Goal: Task Accomplishment & Management: Manage account settings

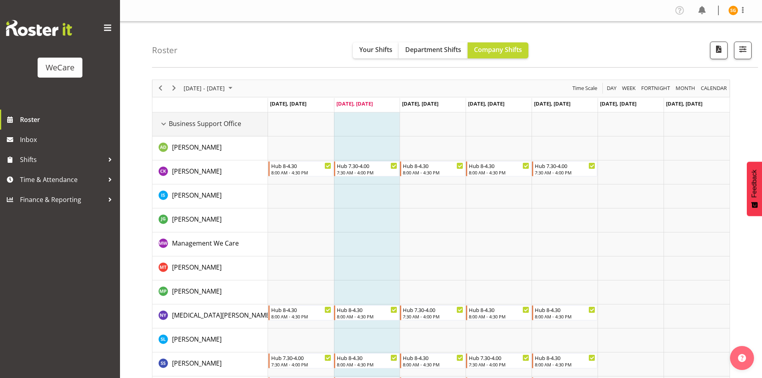
click at [163, 122] on div "Business Support Office resource" at bounding box center [163, 124] width 10 height 10
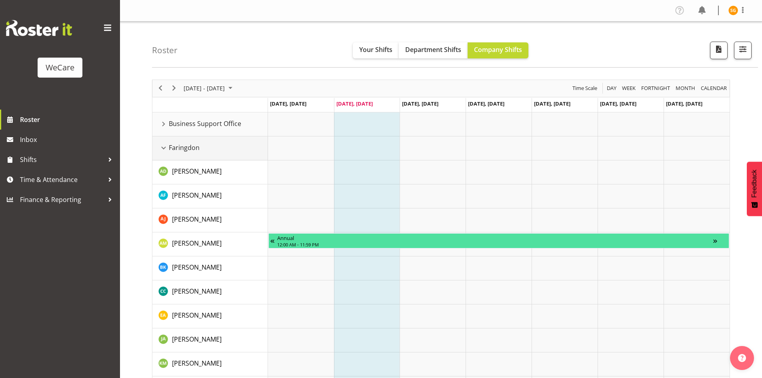
click at [162, 148] on div "Faringdon resource" at bounding box center [163, 148] width 10 height 10
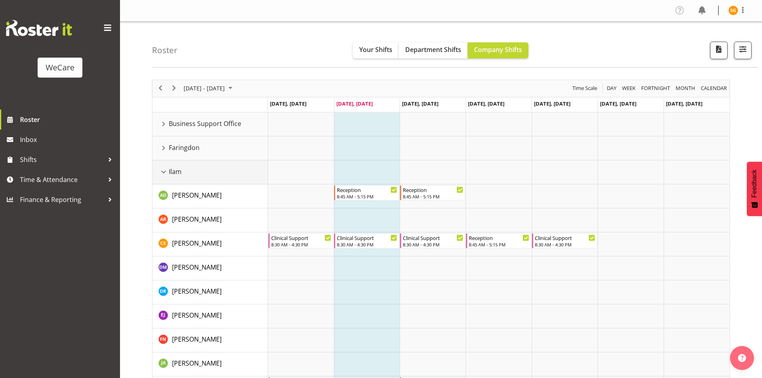
click at [162, 173] on div "Ilam resource" at bounding box center [163, 172] width 10 height 10
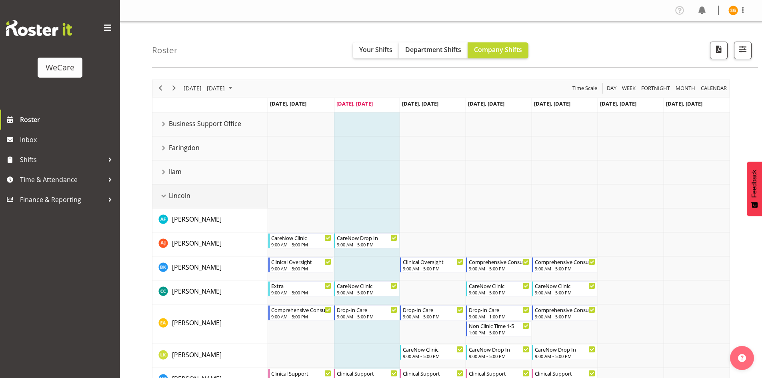
click at [162, 197] on div "Lincoln resource" at bounding box center [163, 196] width 10 height 10
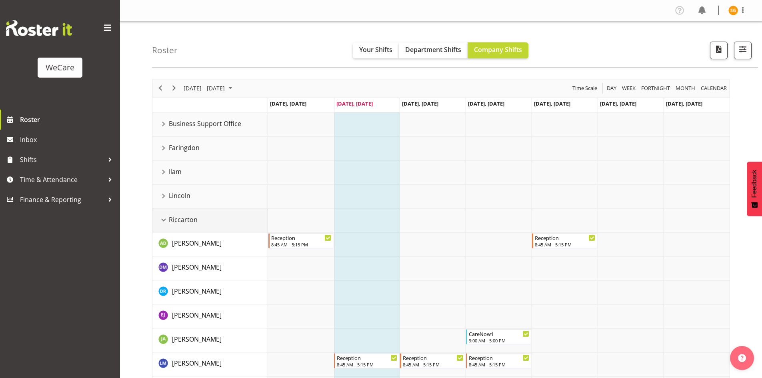
click at [160, 220] on div "Riccarton resource" at bounding box center [163, 220] width 10 height 10
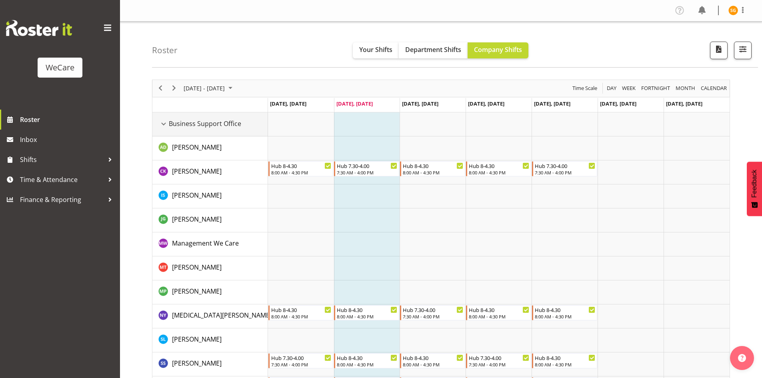
click at [167, 122] on div "Business Support Office resource" at bounding box center [163, 124] width 10 height 10
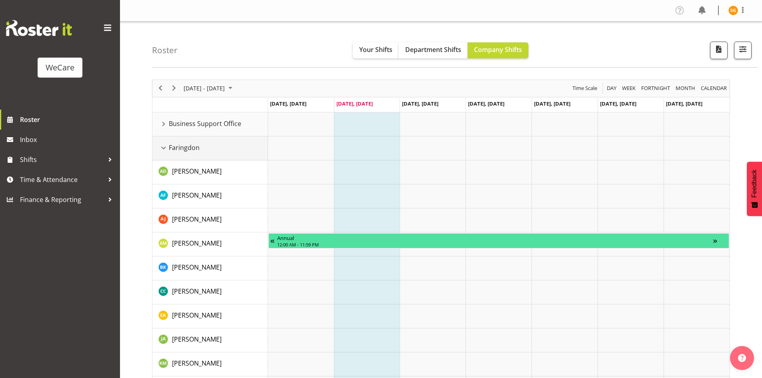
click at [163, 149] on div "Faringdon resource" at bounding box center [163, 148] width 10 height 10
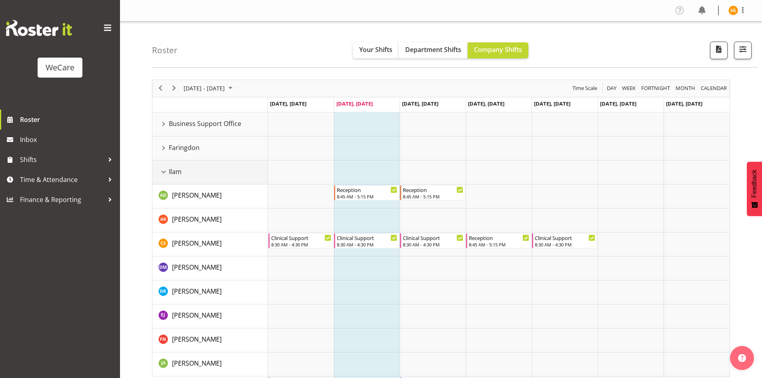
click at [164, 168] on div "Ilam resource" at bounding box center [163, 172] width 10 height 10
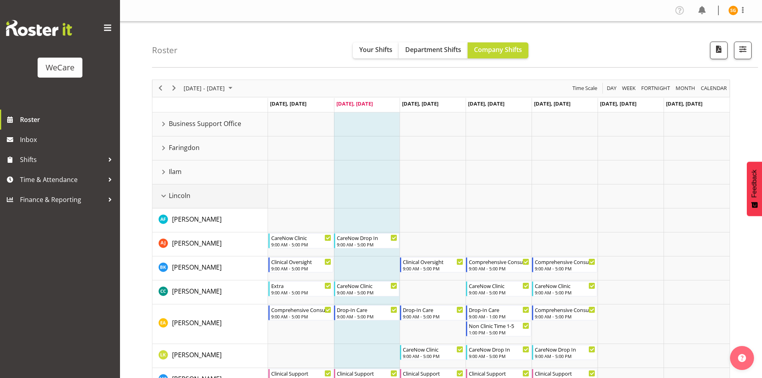
click at [166, 197] on div "Lincoln resource" at bounding box center [163, 196] width 10 height 10
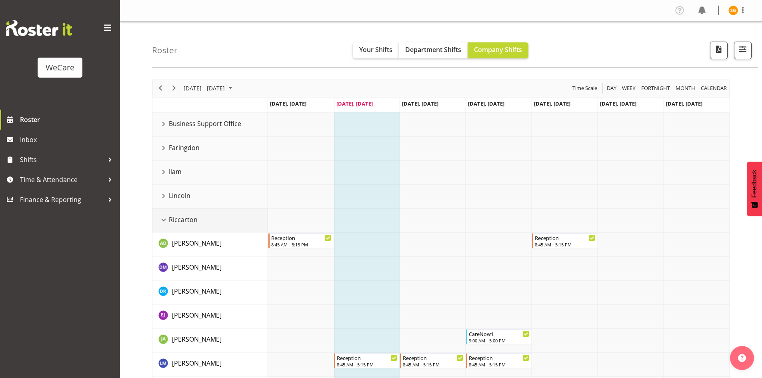
click at [162, 222] on div "Riccarton resource" at bounding box center [163, 220] width 10 height 10
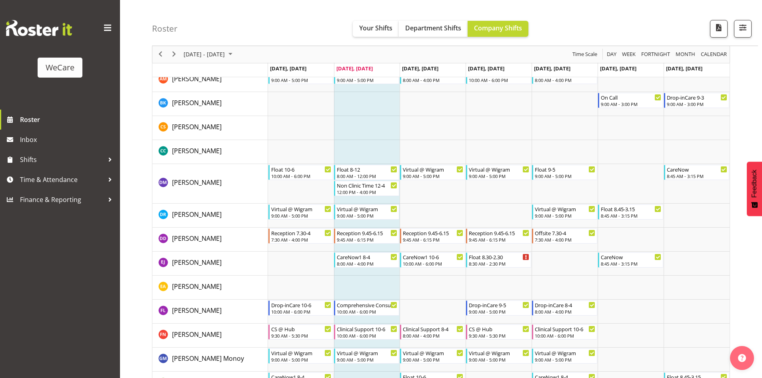
scroll to position [76, 0]
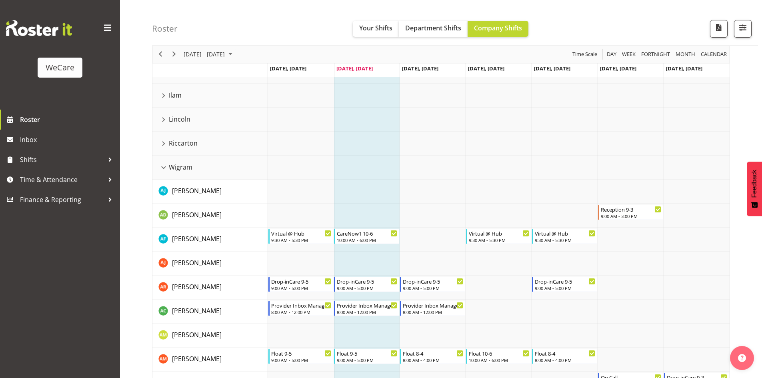
click at [263, 34] on div "Roster Your Shifts Department Shifts Company Shifts All Locations Clear Busines…" at bounding box center [455, 23] width 606 height 46
click at [252, 28] on div "Roster Your Shifts Department Shifts Company Shifts All Locations Clear Busines…" at bounding box center [455, 23] width 606 height 46
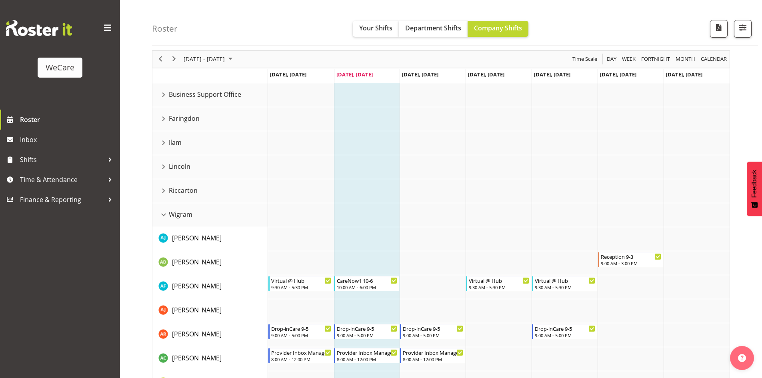
scroll to position [0, 0]
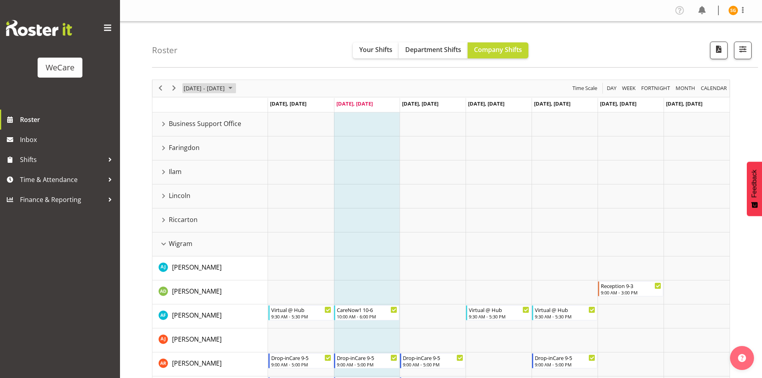
click at [211, 86] on span "[DATE] - [DATE]" at bounding box center [204, 88] width 43 height 10
click at [267, 107] on span "next month" at bounding box center [268, 108] width 14 height 14
click at [204, 177] on span "23" at bounding box center [205, 177] width 12 height 12
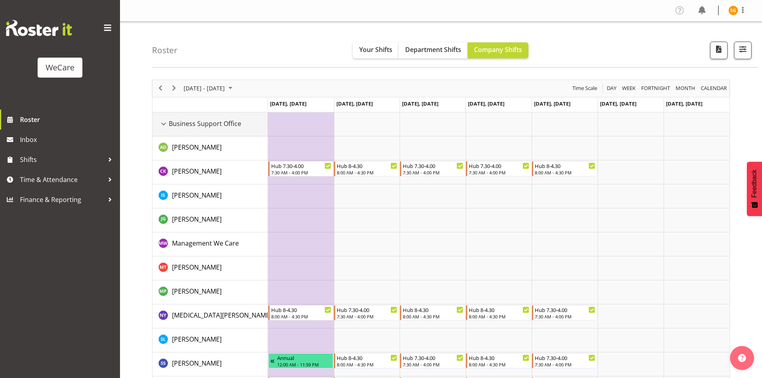
click at [167, 125] on div "Business Support Office resource" at bounding box center [163, 124] width 10 height 10
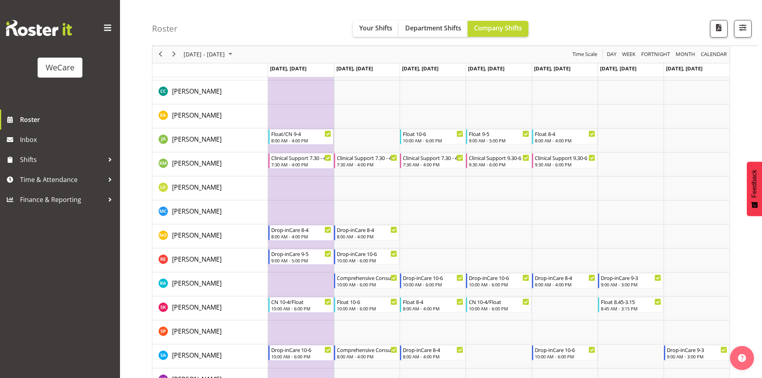
scroll to position [320, 0]
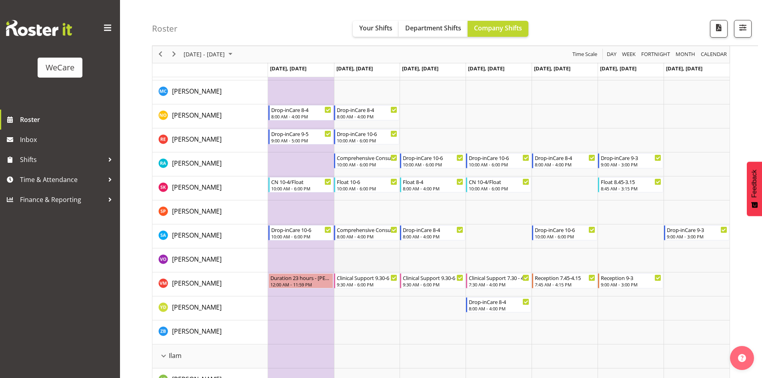
drag, startPoint x: 78, startPoint y: 257, endPoint x: 373, endPoint y: 255, distance: 295.1
click at [373, 255] on td "Timeline Week of September 23, 2025" at bounding box center [367, 260] width 66 height 24
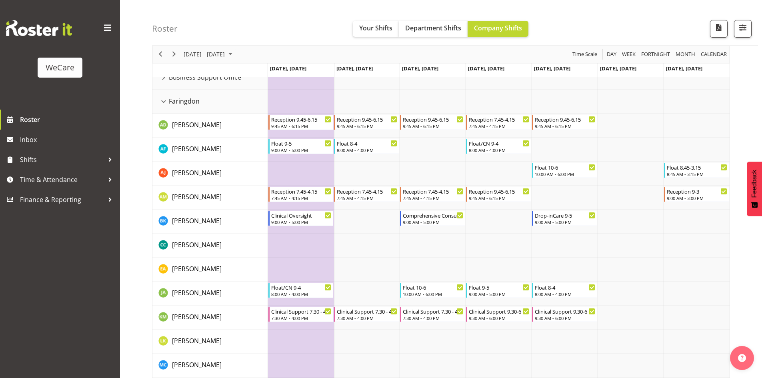
scroll to position [0, 0]
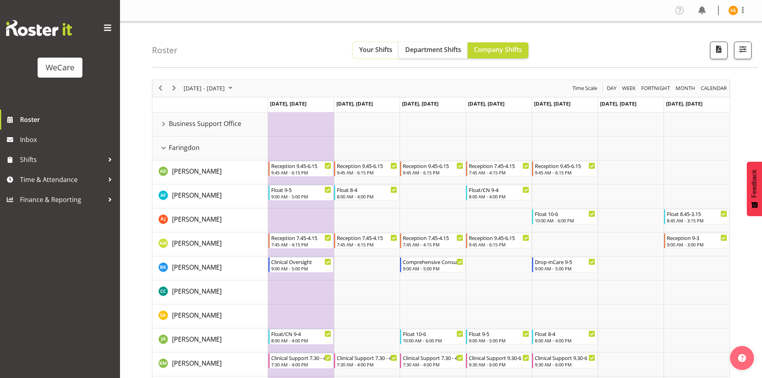
click at [377, 50] on span "Your Shifts" at bounding box center [375, 49] width 33 height 9
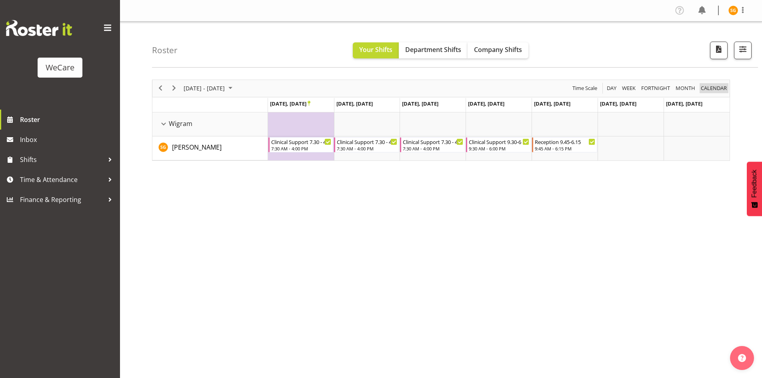
click at [708, 89] on span "calendar" at bounding box center [714, 88] width 28 height 10
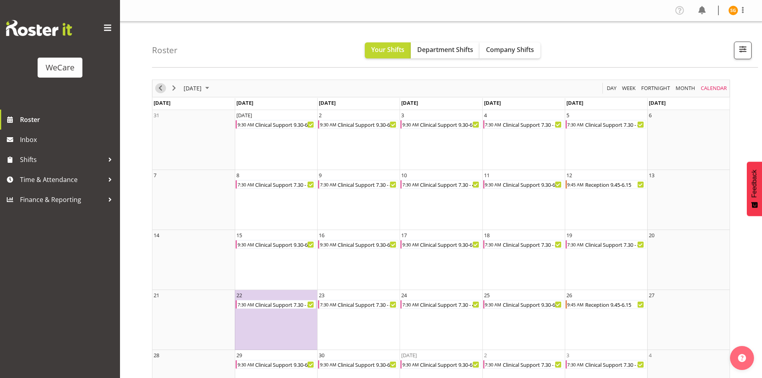
click at [163, 90] on span "Previous" at bounding box center [161, 88] width 10 height 10
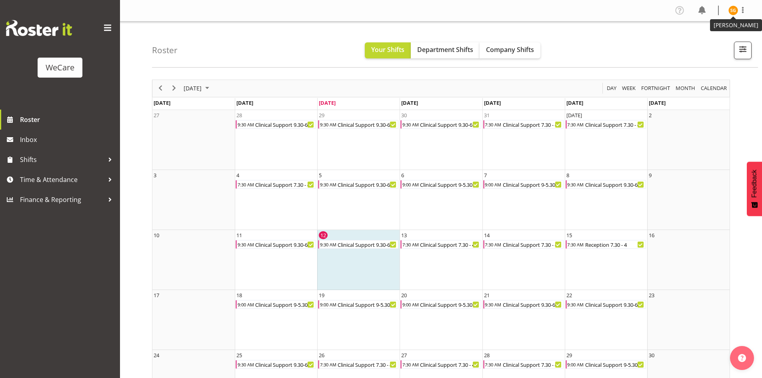
click at [734, 12] on img at bounding box center [733, 11] width 10 height 10
click at [698, 43] on link "Log Out" at bounding box center [708, 42] width 77 height 14
